Goal: Information Seeking & Learning: Find specific fact

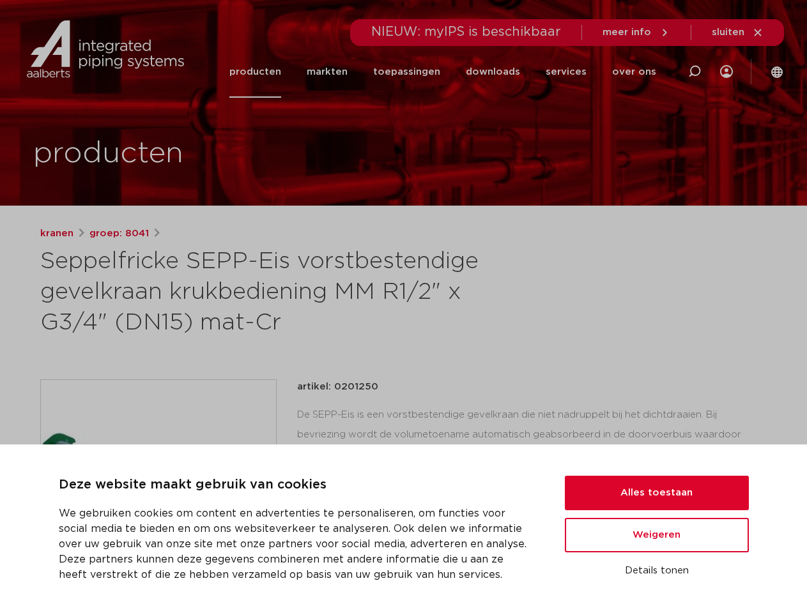
click at [403, 307] on h1 "Seppelfricke SEPP-Eis vorstbestendige gevelkraan krukbediening MM R1/2" x G3/4"…" at bounding box center [280, 293] width 480 height 92
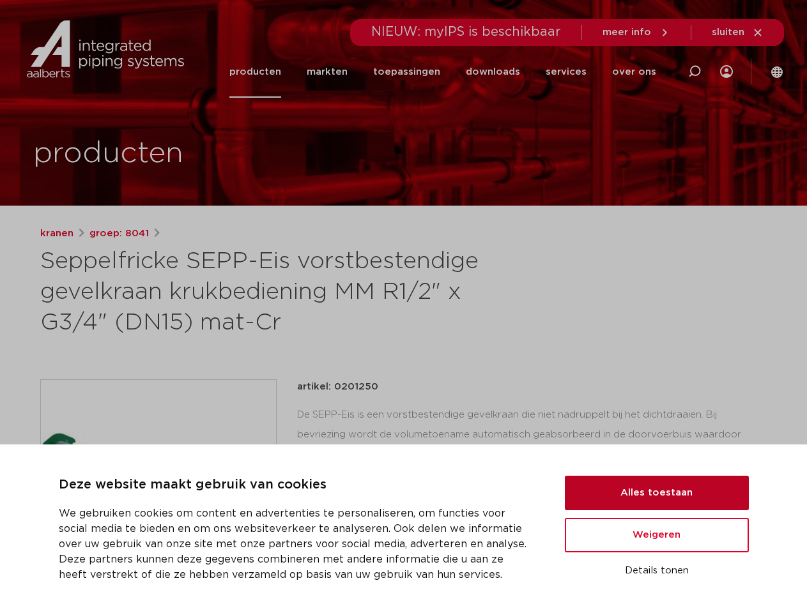
click at [657, 493] on button "Alles toestaan" at bounding box center [657, 493] width 184 height 34
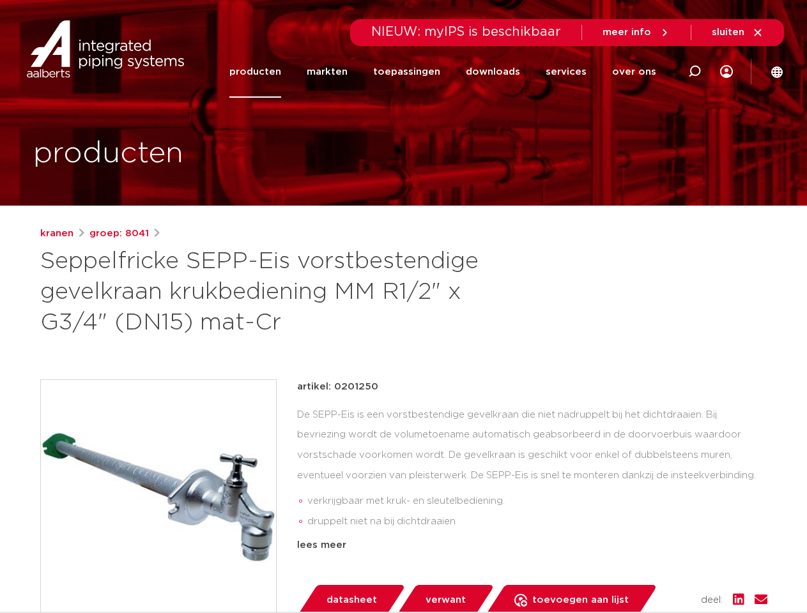
click at [657, 535] on div "artikel: 0201250 De SEPP-Eis is een vorstbestendige gevelkraan die niet nadrupp…" at bounding box center [532, 466] width 470 height 174
click at [657, 571] on div "artikel: 0201250 De SEPP-Eis is een vorstbestendige gevelkraan die niet nadrupp…" at bounding box center [532, 497] width 470 height 236
click at [449, 72] on li "toepassingen" at bounding box center [406, 72] width 93 height 52
click at [694, 72] on icon at bounding box center [694, 71] width 15 height 15
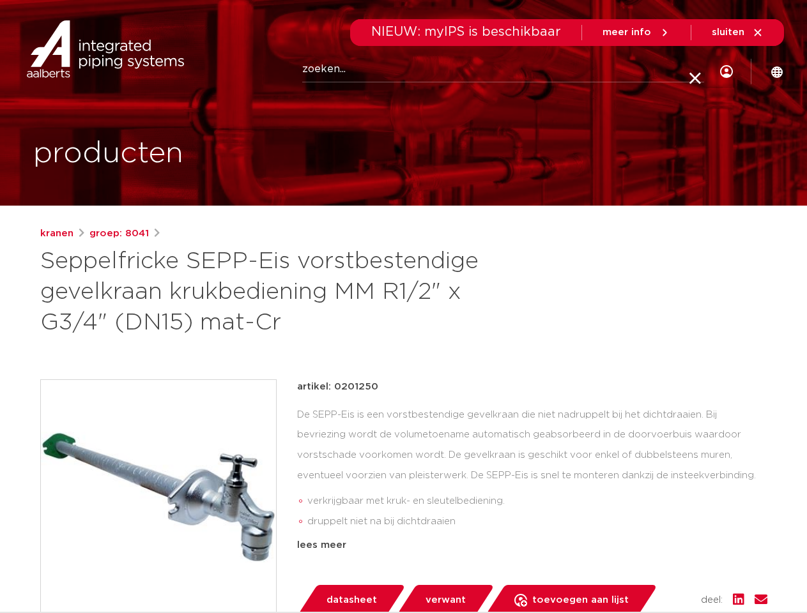
click at [738, 33] on span "sluiten" at bounding box center [727, 32] width 33 height 10
